Goal: Task Accomplishment & Management: Use online tool/utility

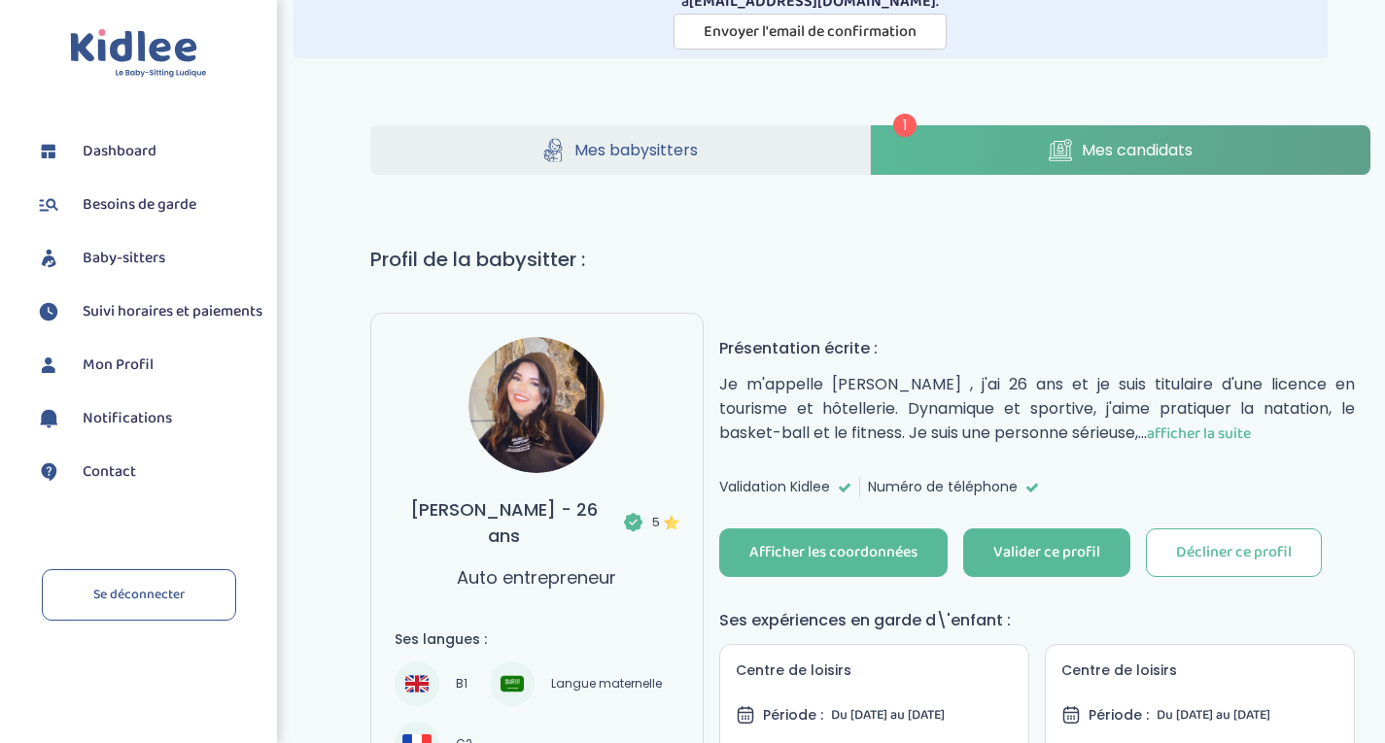
scroll to position [186, 0]
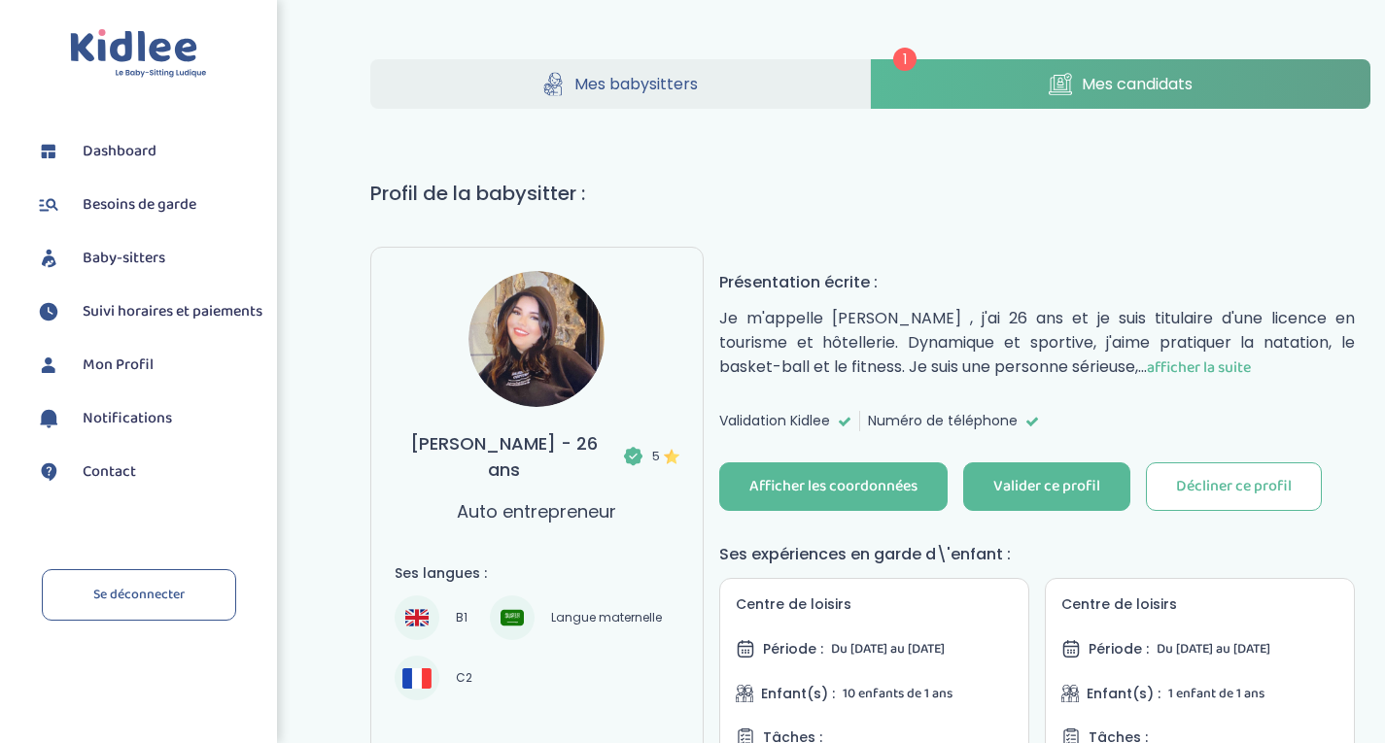
click at [1182, 364] on span "afficher la suite" at bounding box center [1199, 368] width 104 height 24
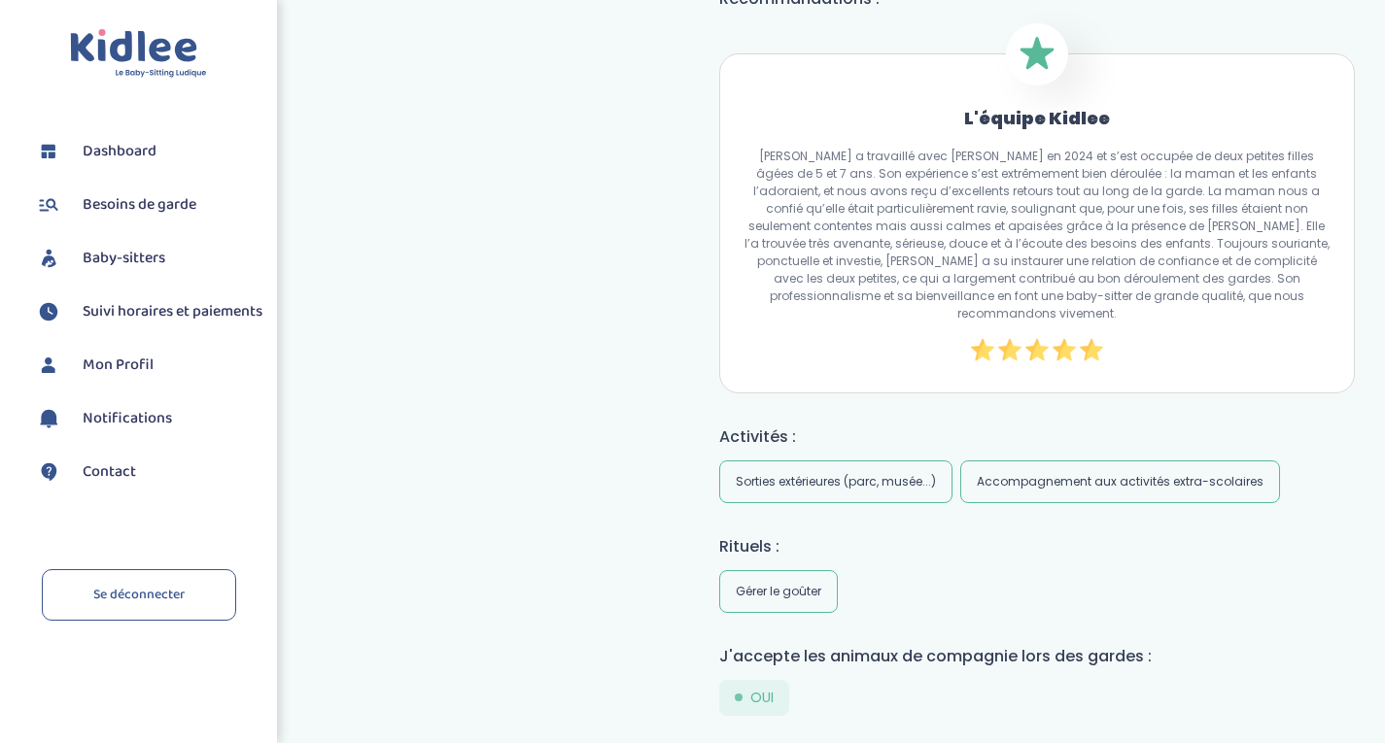
scroll to position [1494, 0]
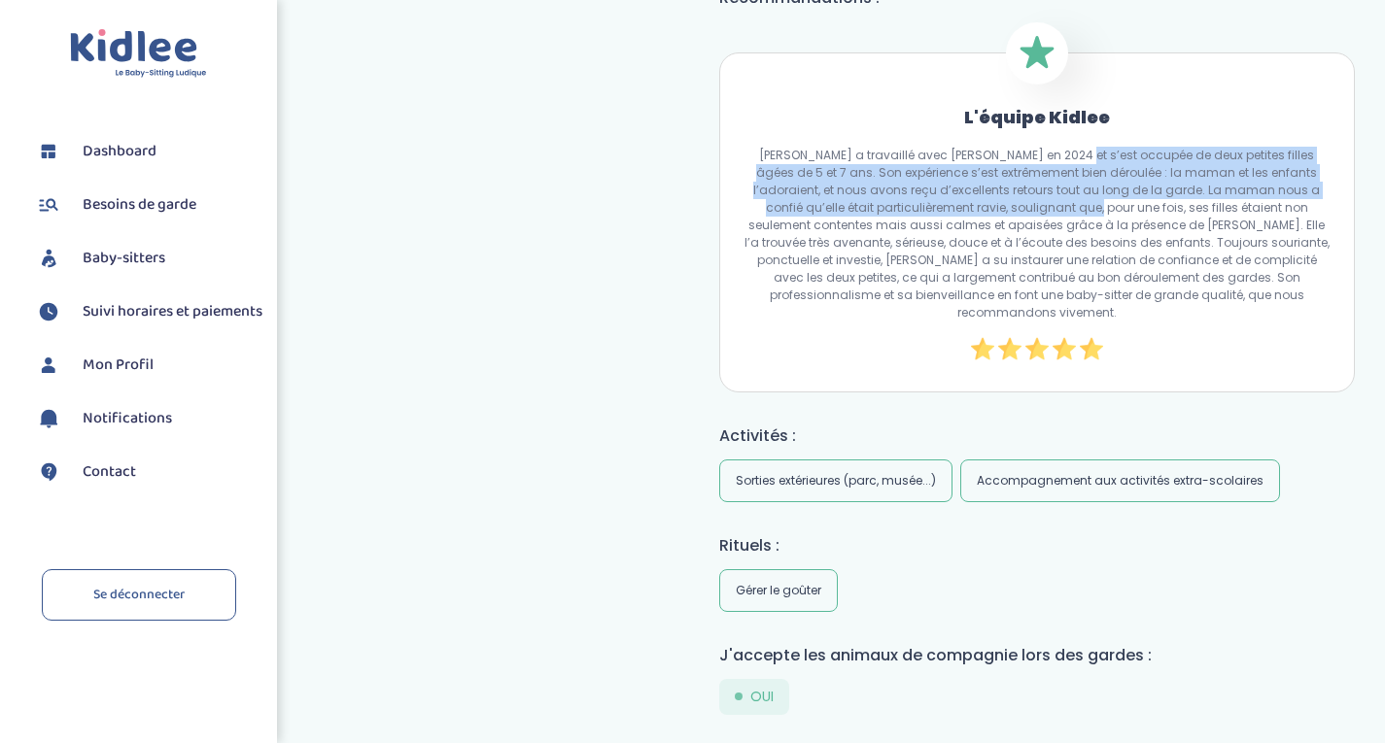
drag, startPoint x: 1061, startPoint y: 138, endPoint x: 1044, endPoint y: 200, distance: 64.6
click at [1044, 200] on p "[PERSON_NAME] a travaillé avec [PERSON_NAME] en 2024 et s’est occupée de deux p…" at bounding box center [1036, 234] width 587 height 175
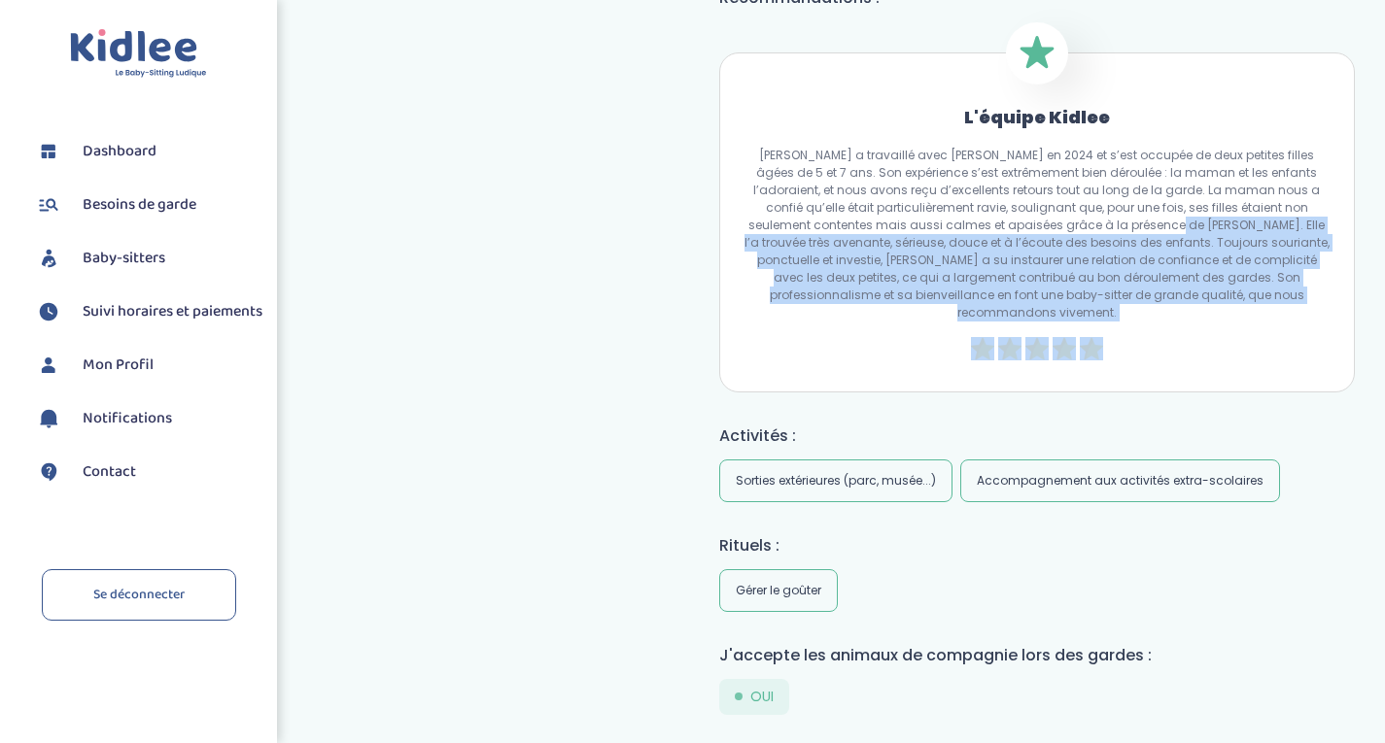
drag, startPoint x: 1098, startPoint y: 215, endPoint x: 1135, endPoint y: 313, distance: 104.9
click at [1135, 313] on div "L'équipe [PERSON_NAME] a travaillé avec [PERSON_NAME] en 2024 et s’est occupée …" at bounding box center [1037, 222] width 636 height 340
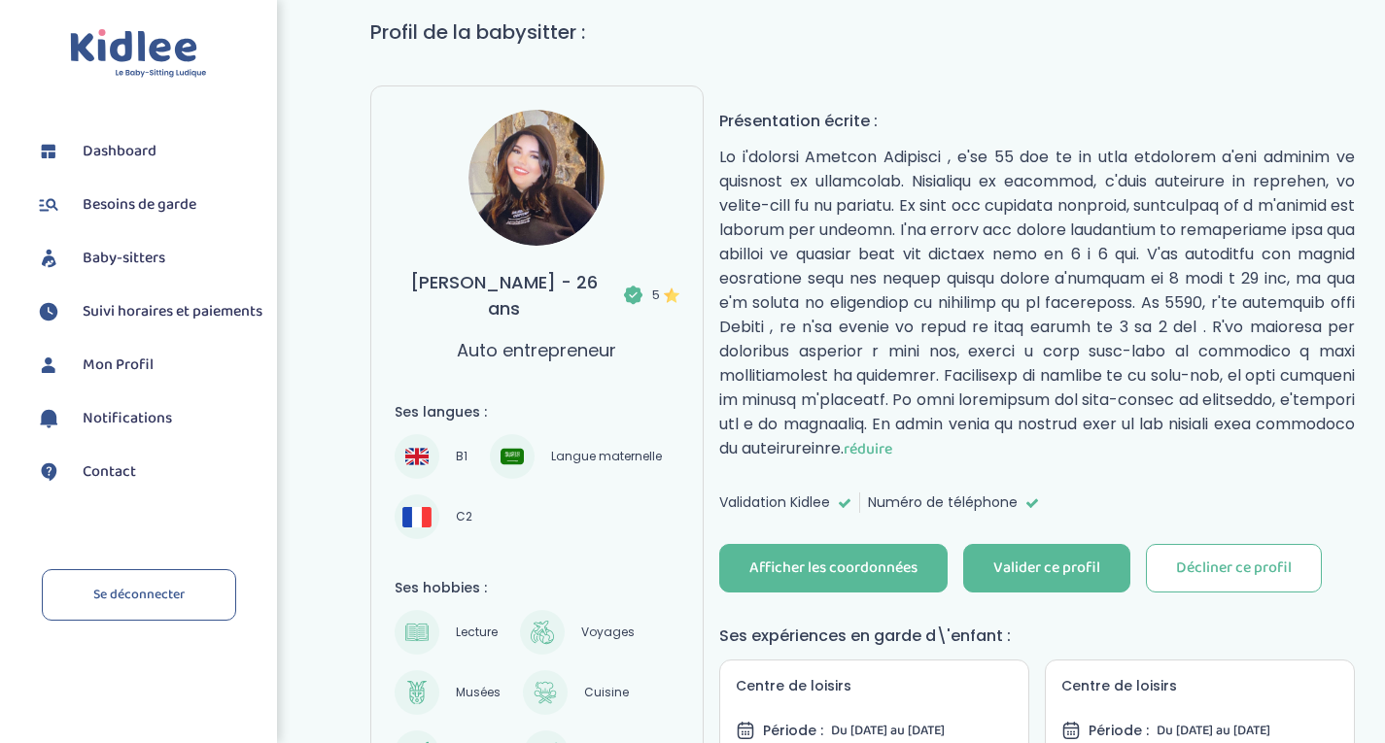
scroll to position [0, 0]
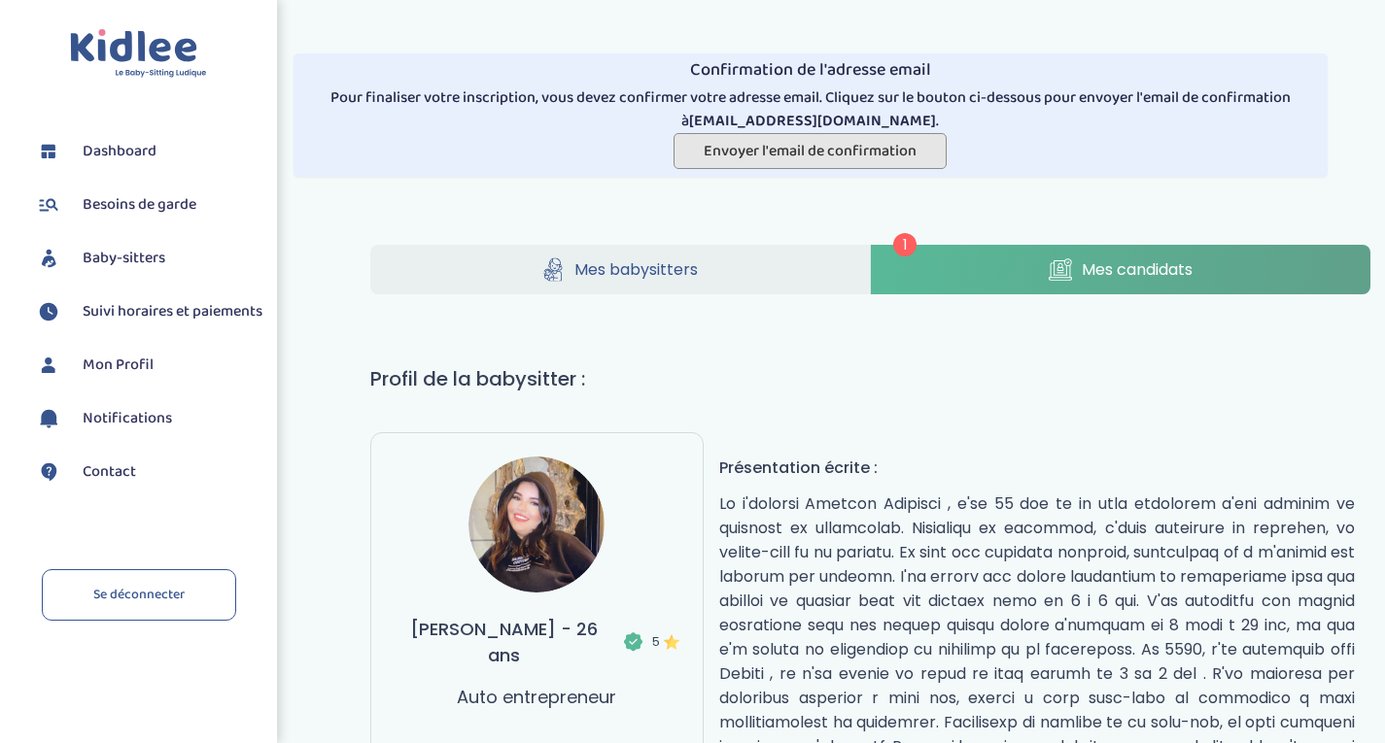
click at [762, 147] on span "Envoyer l'email de confirmation" at bounding box center [810, 151] width 213 height 24
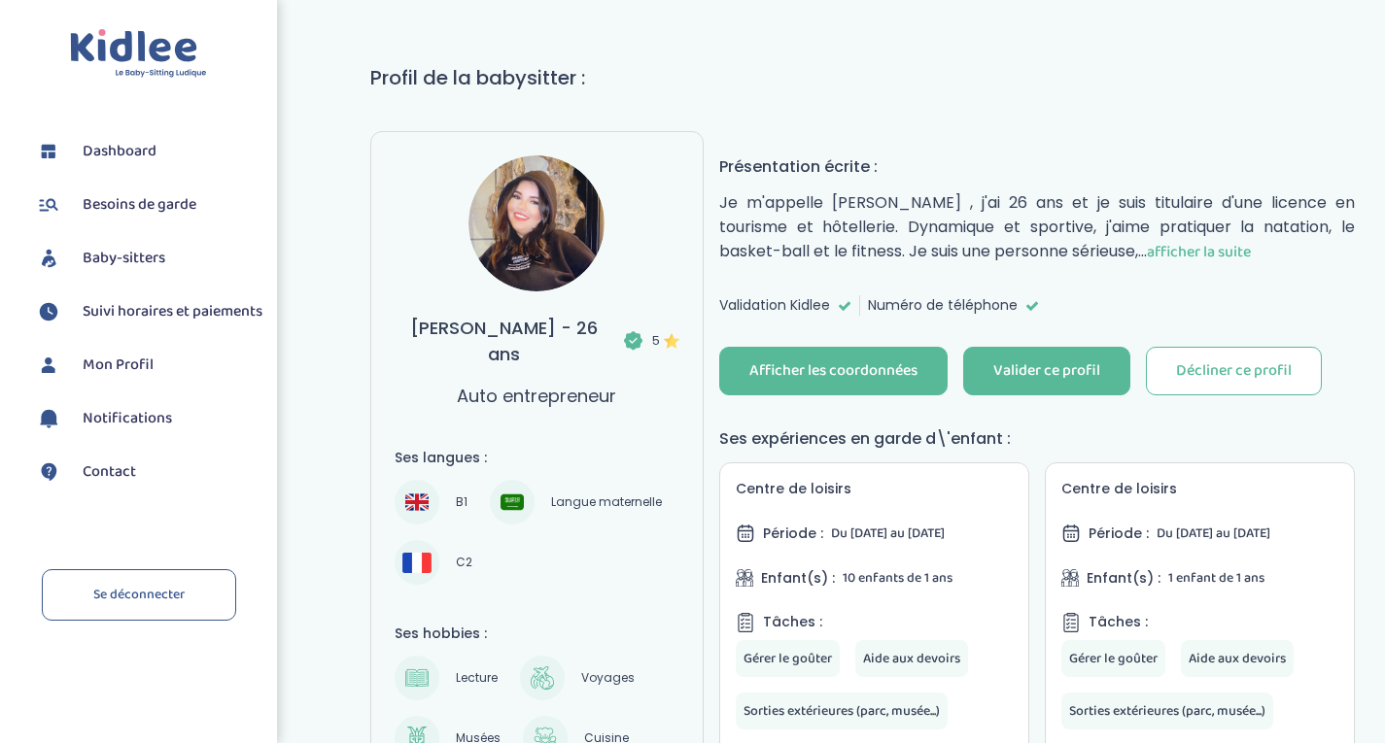
scroll to position [360, 0]
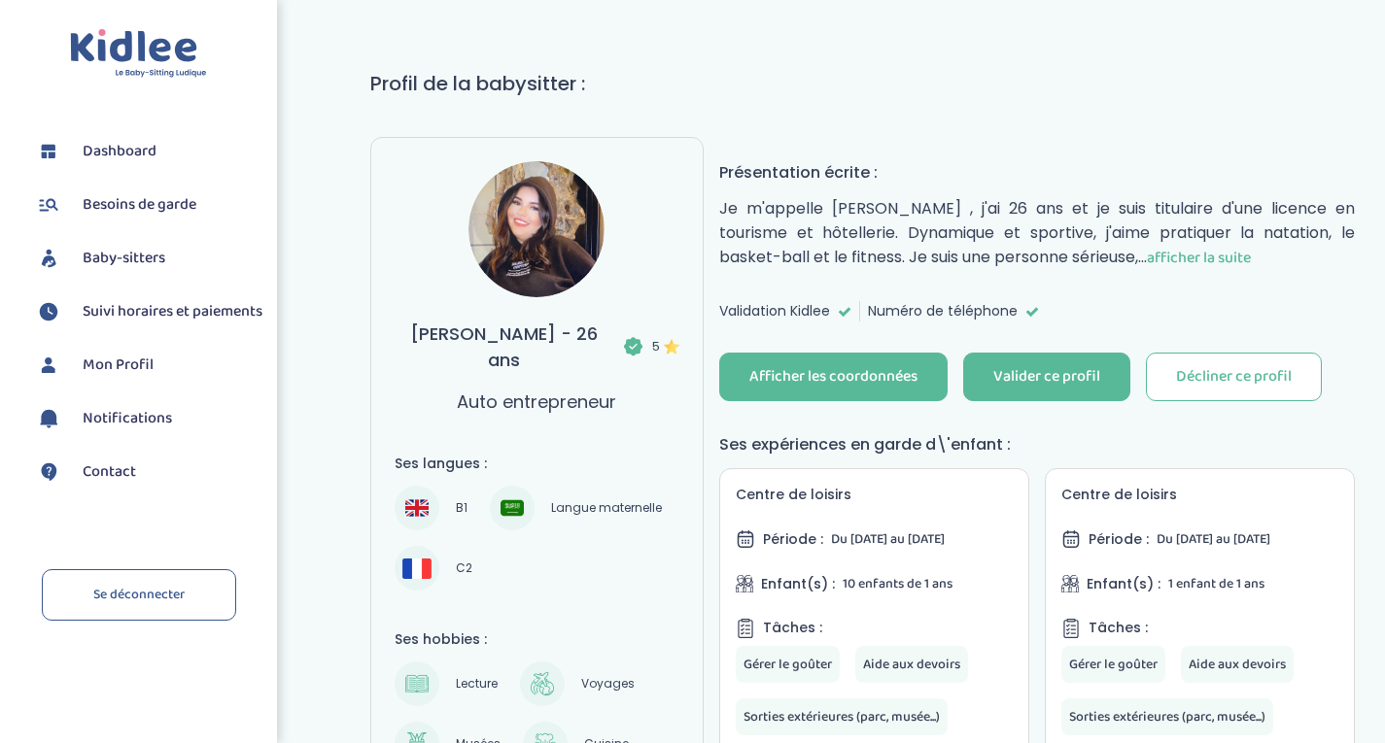
click at [1207, 356] on button "Décliner ce profil" at bounding box center [1234, 377] width 176 height 49
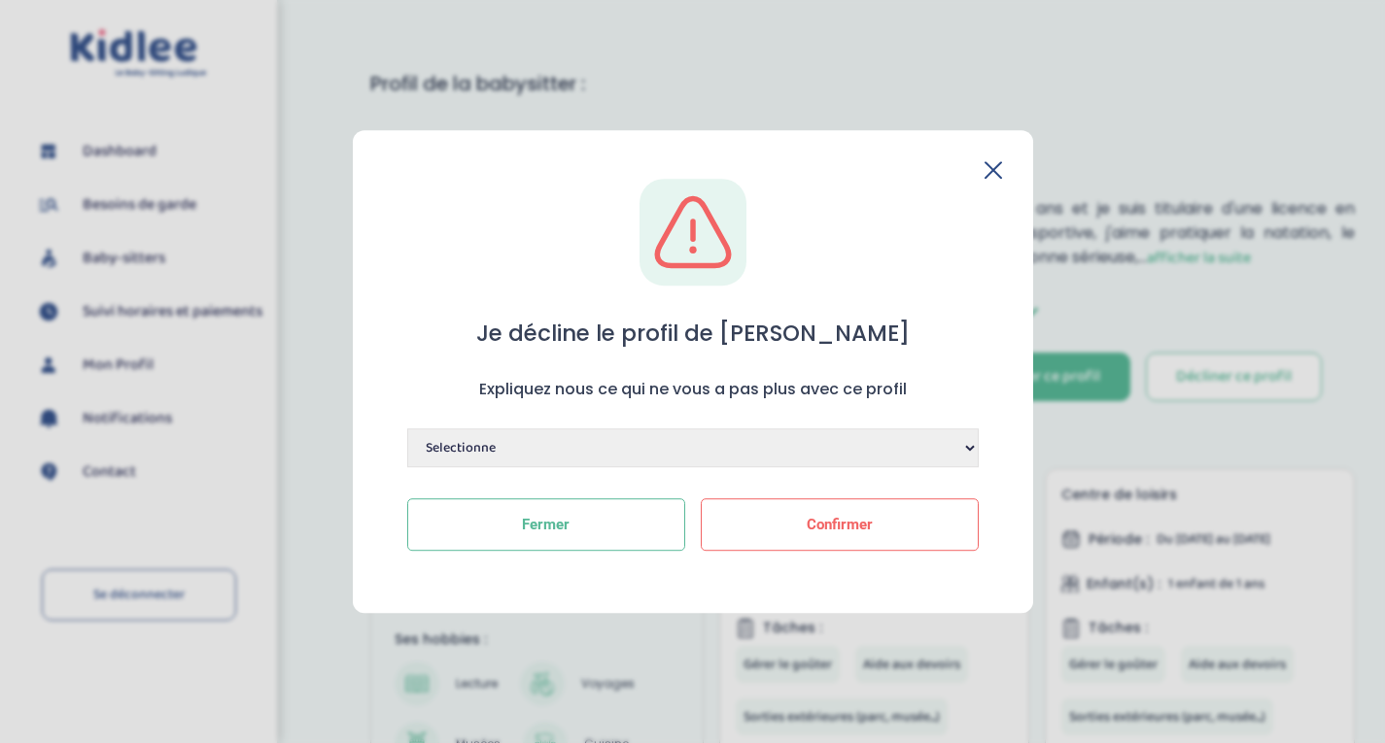
click at [972, 440] on select "Selectionne Manque de dynamisme Manque d'expérience Manque de motivation Dispon…" at bounding box center [692, 448] width 571 height 39
click at [1240, 307] on section "Je décline le profil de Yasmine Expliquez nous ce qui ne vous a pas plus avec c…" at bounding box center [692, 371] width 1385 height 743
click at [993, 169] on icon at bounding box center [993, 170] width 16 height 16
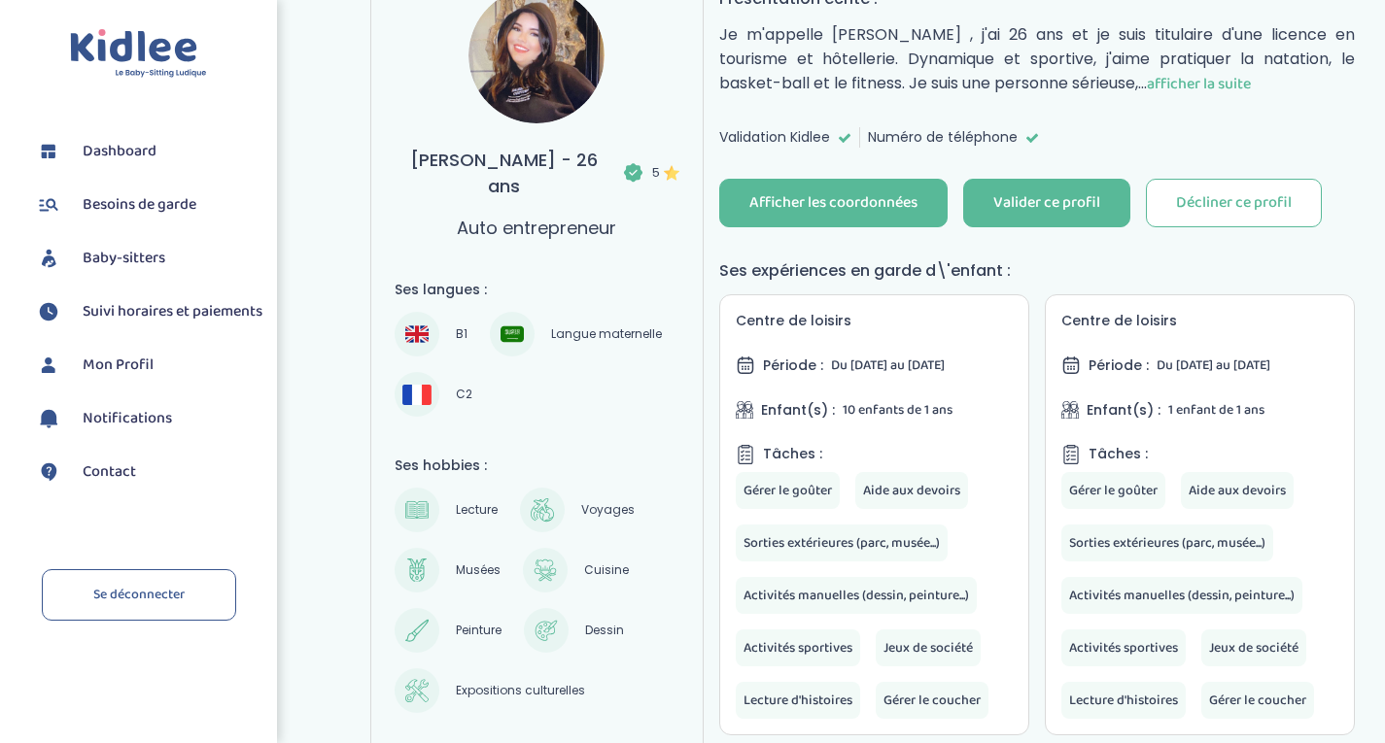
scroll to position [533, 0]
click at [847, 184] on button "Afficher les coordonnées" at bounding box center [833, 204] width 228 height 49
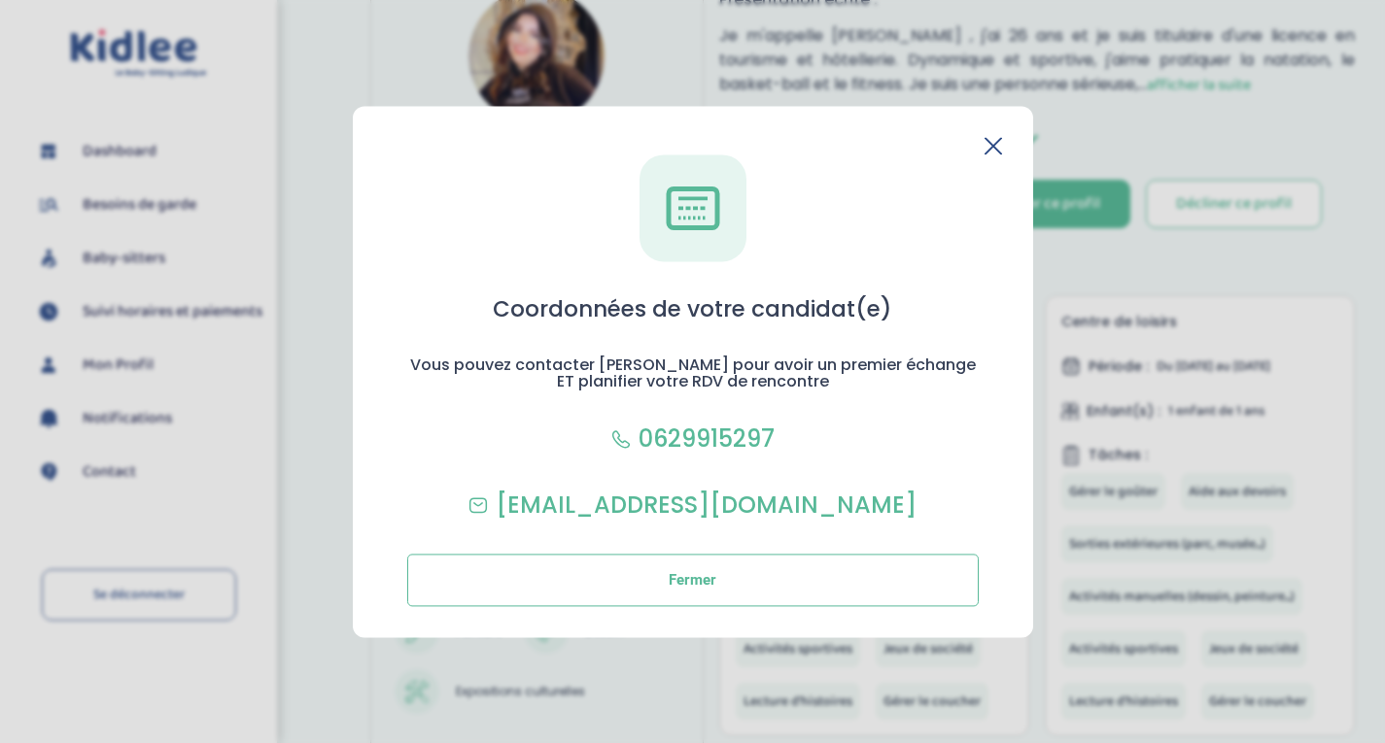
click at [982, 133] on div "Coordonnées de votre candidat(e) Vous pouvez contacter Yasmine pour avoir un pr…" at bounding box center [693, 372] width 680 height 532
click at [994, 142] on icon at bounding box center [992, 145] width 17 height 17
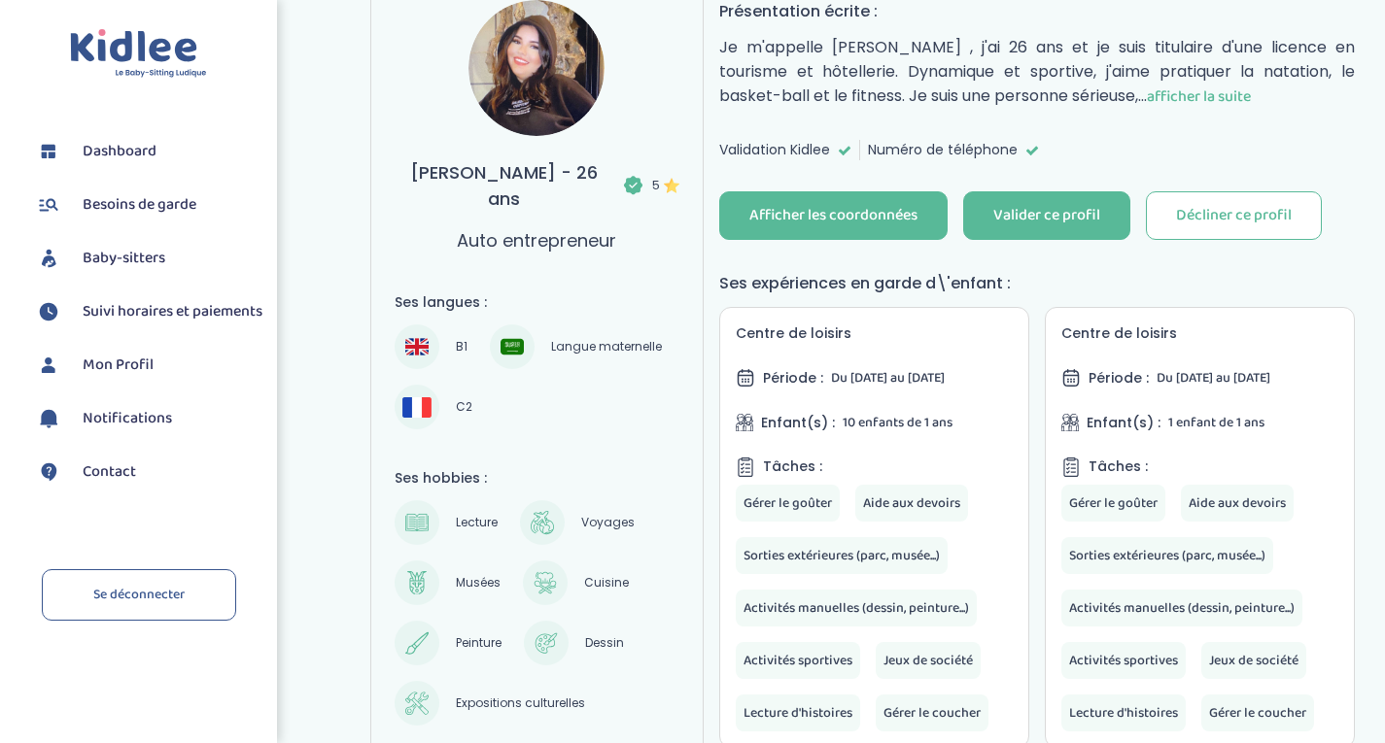
scroll to position [498, 0]
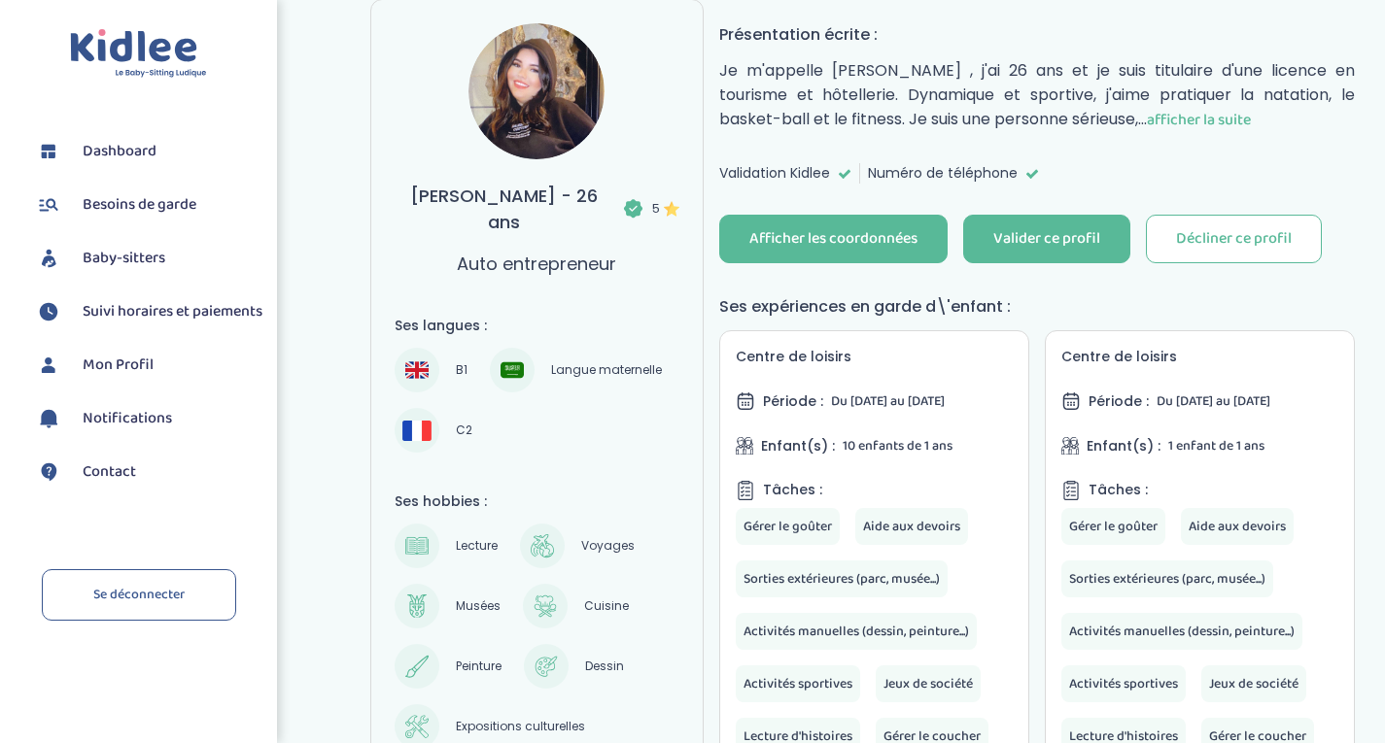
click at [1203, 120] on span "afficher la suite" at bounding box center [1199, 120] width 104 height 24
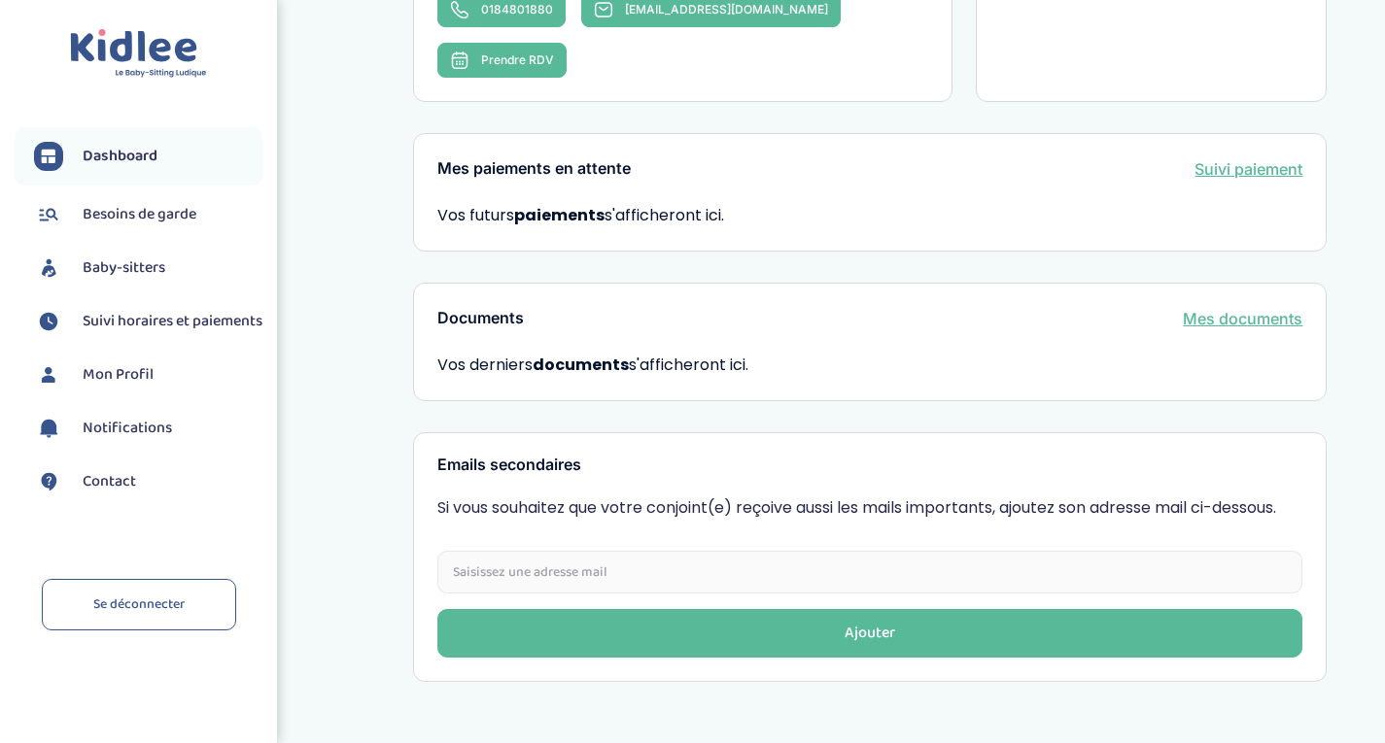
scroll to position [602, 0]
